Goal: Navigation & Orientation: Go to known website

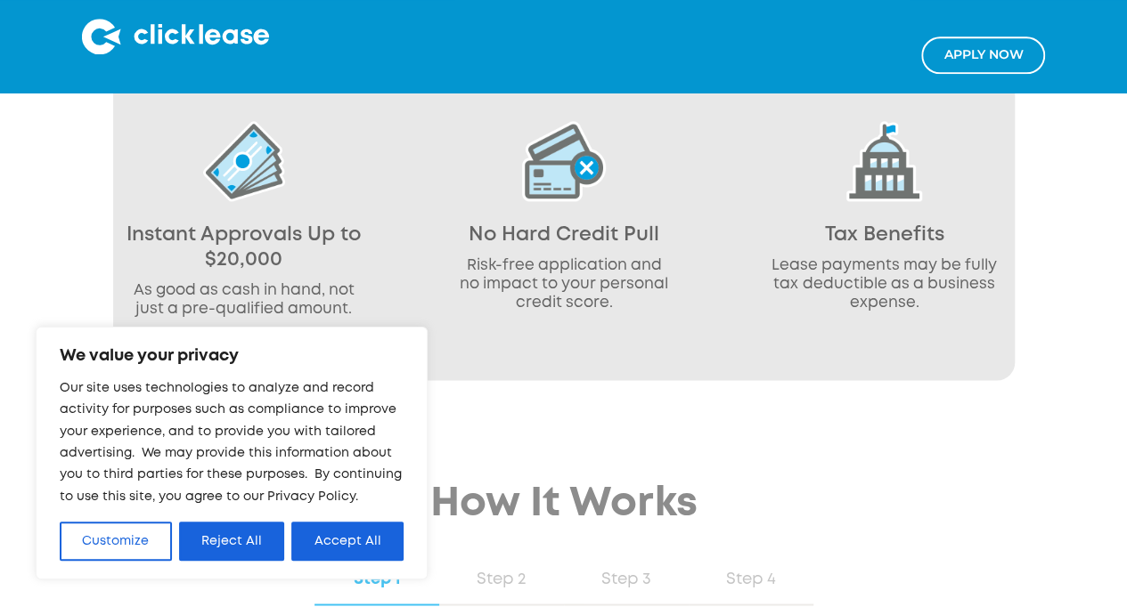
scroll to position [1151, 0]
click at [367, 541] on button "Accept All" at bounding box center [347, 541] width 112 height 39
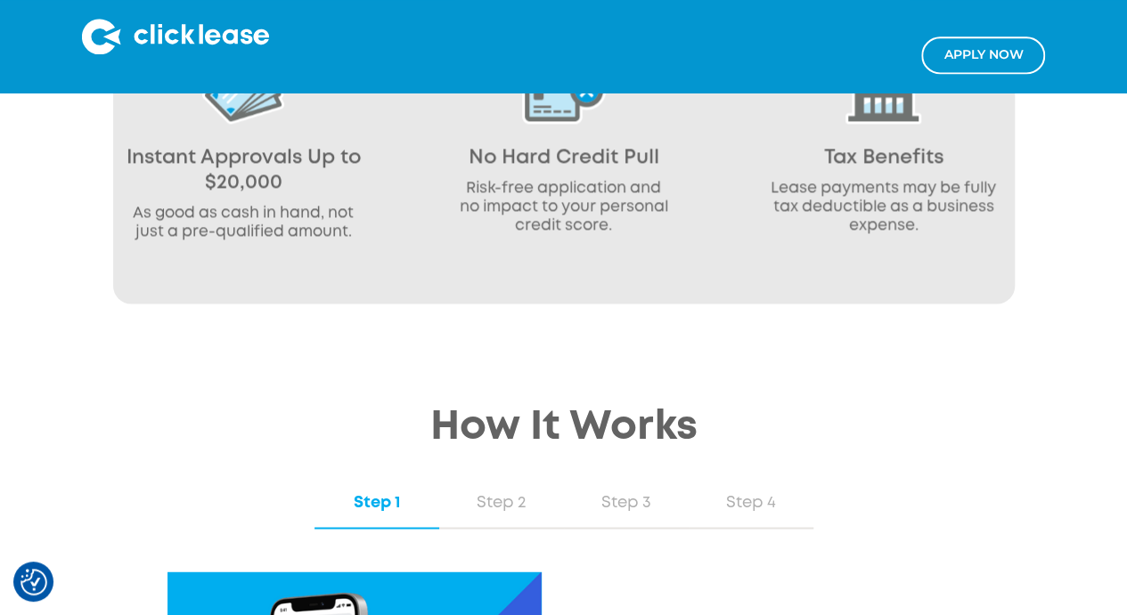
click at [167, 34] on img at bounding box center [175, 37] width 187 height 36
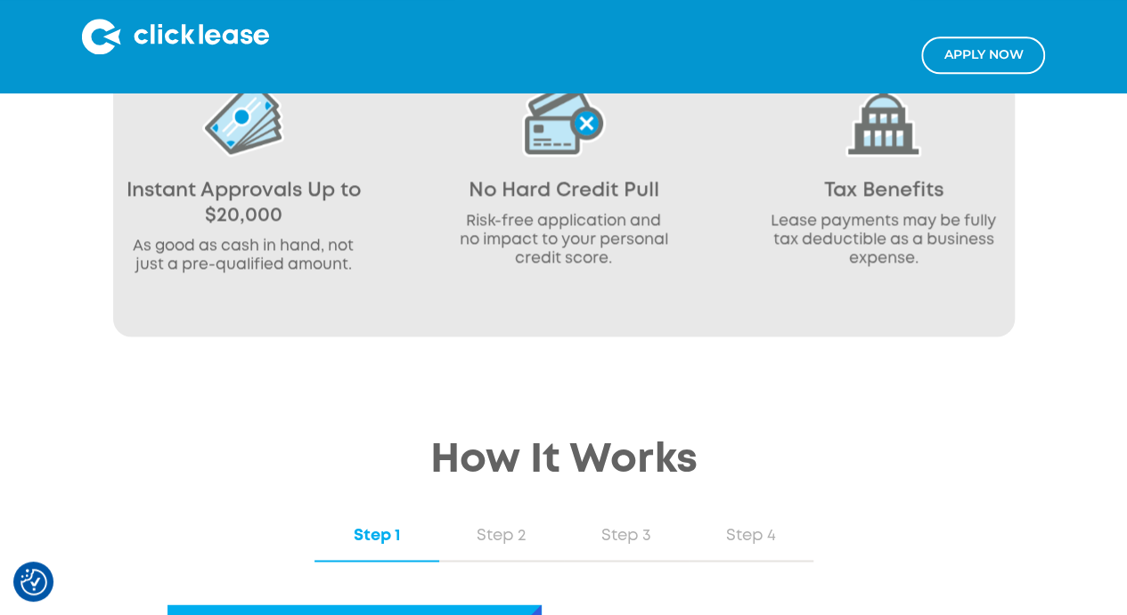
click at [161, 36] on img at bounding box center [175, 37] width 187 height 36
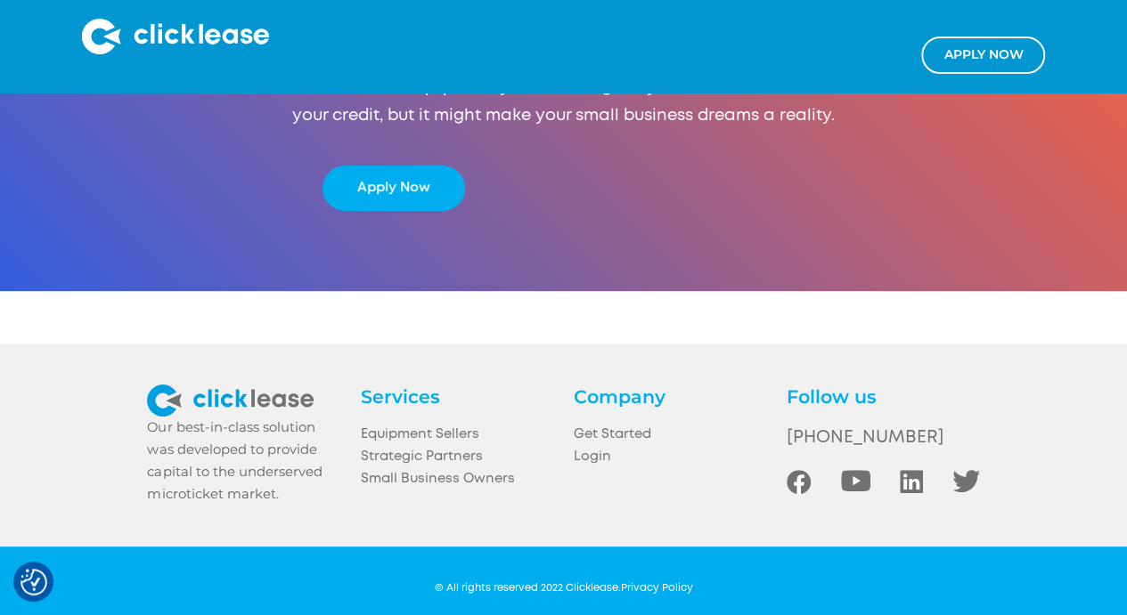
scroll to position [3450, 0]
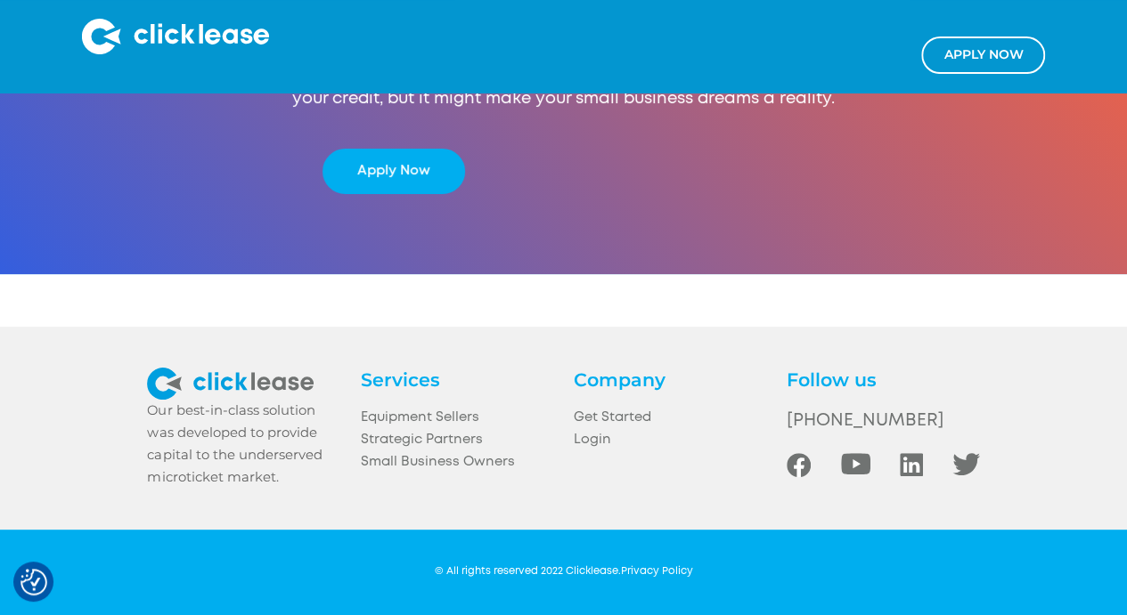
click at [595, 438] on link "Login" at bounding box center [670, 440] width 192 height 22
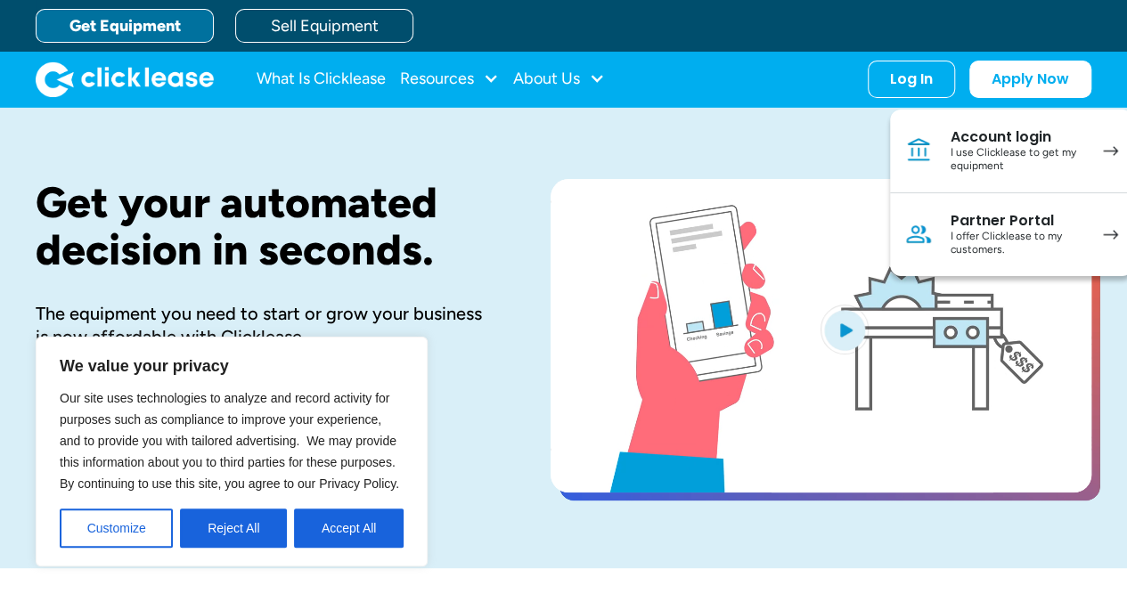
click at [1001, 155] on div "I use Clicklease to get my equipment" at bounding box center [1017, 160] width 134 height 28
